Goal: Complete application form: Complete application form

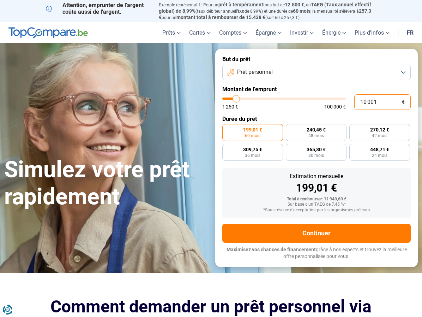
click at [380, 104] on input "10 001" at bounding box center [382, 102] width 56 height 16
type input "1 000"
type input "1250"
type input "100"
type input "1250"
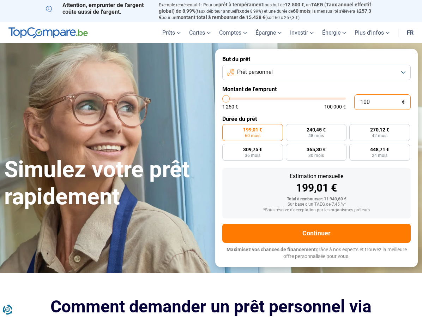
type input "10"
type input "1250"
type input "1"
type input "1250"
type input "0"
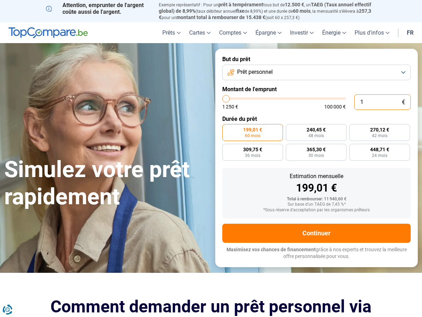
type input "1250"
type input "6"
type input "1250"
type input "60"
type input "1250"
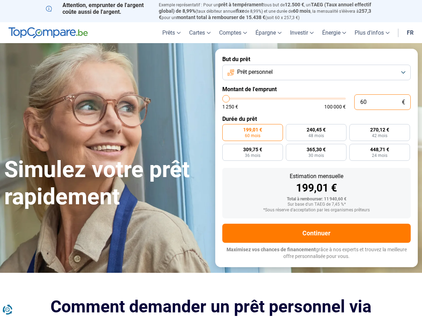
type input "600"
type input "1250"
type input "6 000"
type input "6000"
type input "60 000"
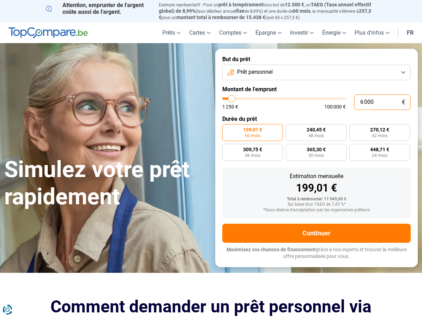
type input "60000"
radio input "false"
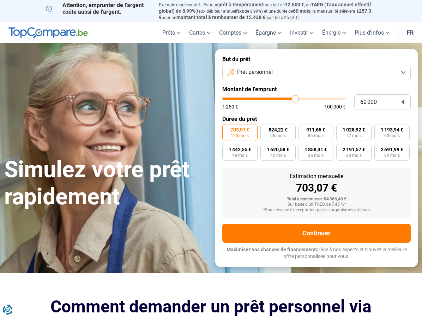
click at [404, 65] on button "Prêt personnel" at bounding box center [316, 73] width 189 height 16
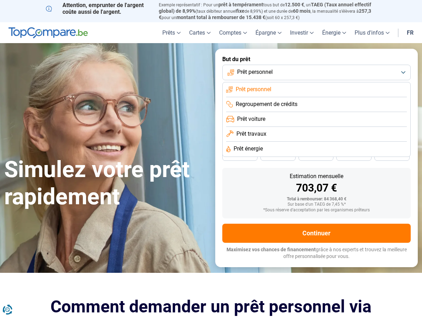
click at [334, 131] on li "Prêt travaux" at bounding box center [316, 134] width 181 height 15
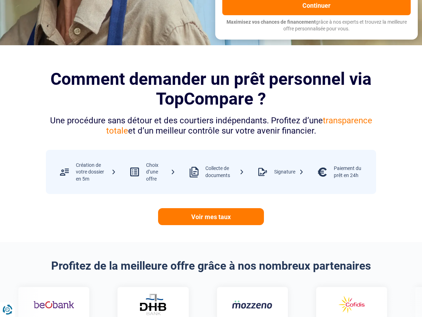
scroll to position [117, 0]
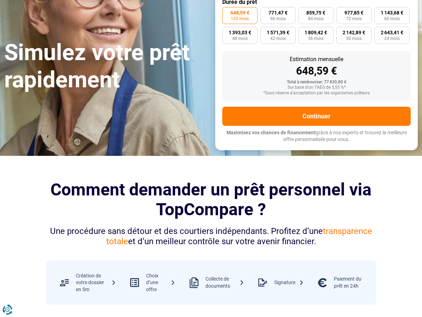
click at [371, 117] on button "Continuer" at bounding box center [316, 116] width 189 height 19
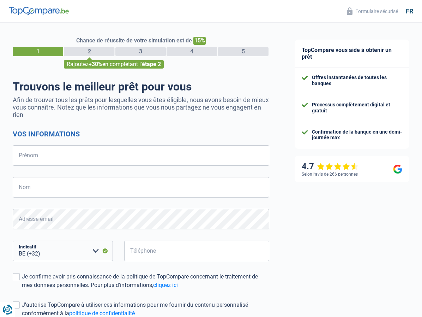
select select "32"
